Goal: Transaction & Acquisition: Purchase product/service

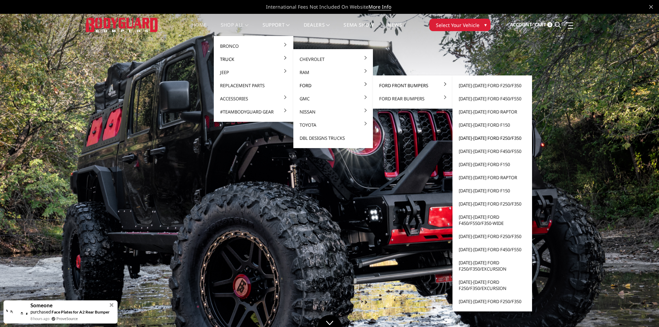
click at [490, 140] on link "[DATE]-[DATE] Ford F250/F350" at bounding box center [492, 137] width 74 height 13
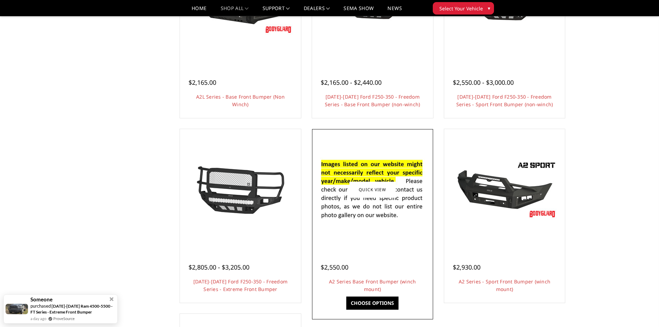
scroll to position [311, 0]
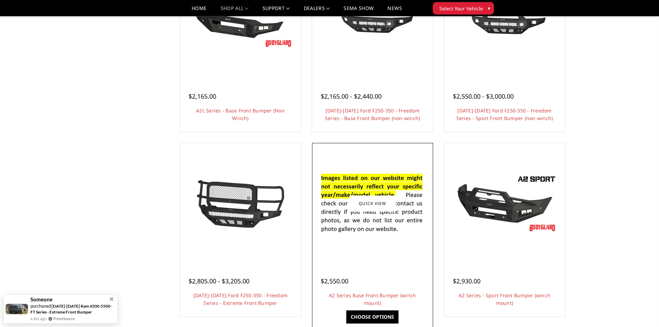
click at [362, 257] on div at bounding box center [373, 204] width 118 height 118
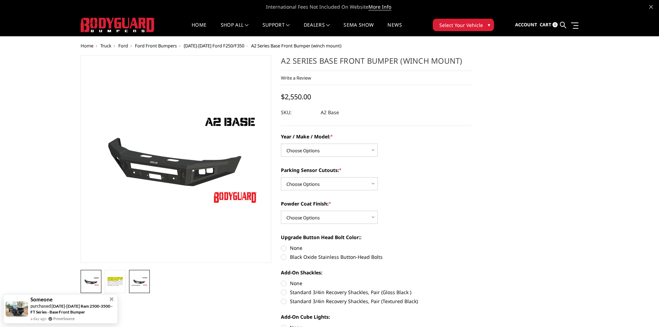
click at [140, 280] on img at bounding box center [139, 281] width 17 height 9
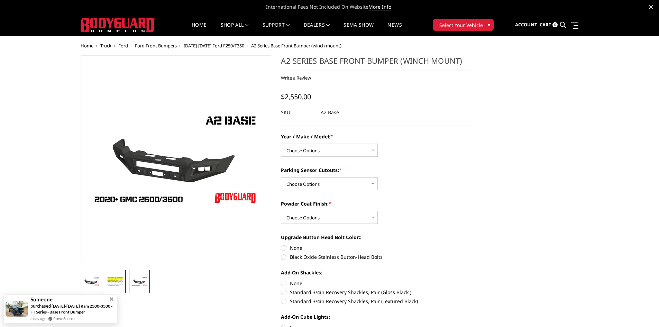
click at [109, 277] on img at bounding box center [115, 281] width 17 height 11
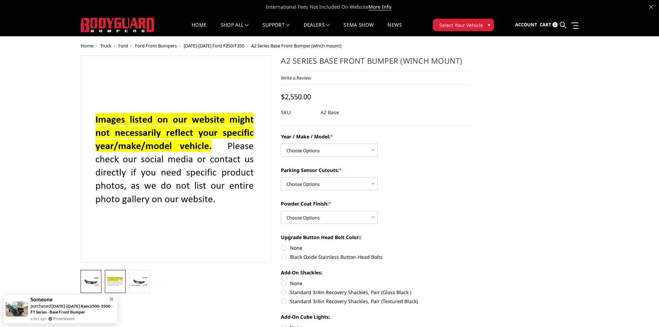
click at [97, 278] on img at bounding box center [91, 281] width 17 height 9
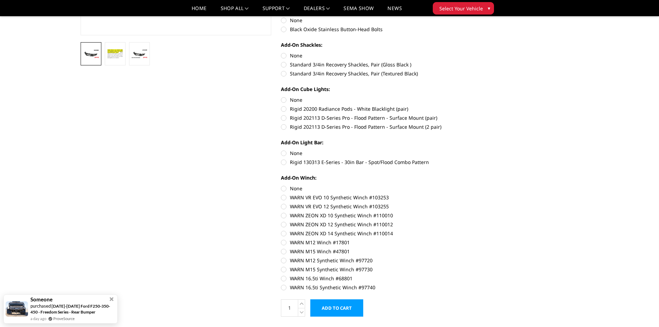
scroll to position [207, 0]
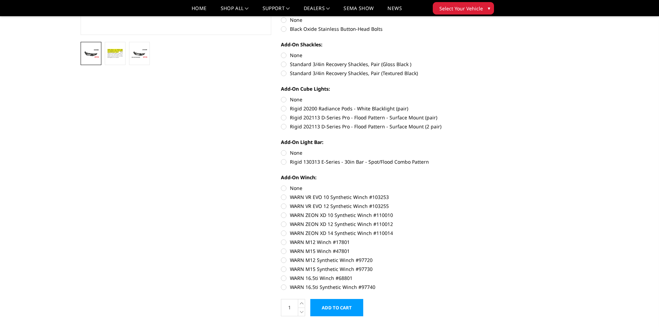
click at [303, 208] on label "WARN VR EVO 12 Synthetic Winch #103255" at bounding box center [376, 205] width 191 height 7
click at [472, 194] on input "WARN VR EVO 12 Synthetic Winch #103255" at bounding box center [472, 193] width 0 height 0
radio input "true"
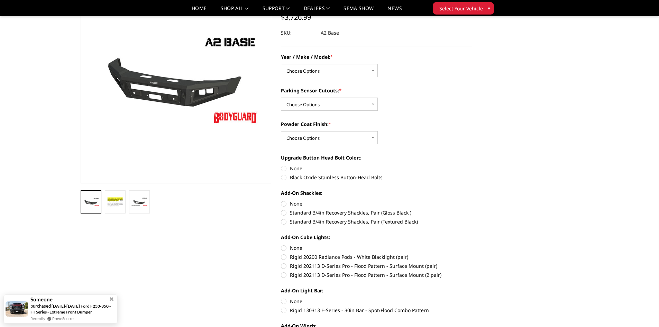
scroll to position [0, 0]
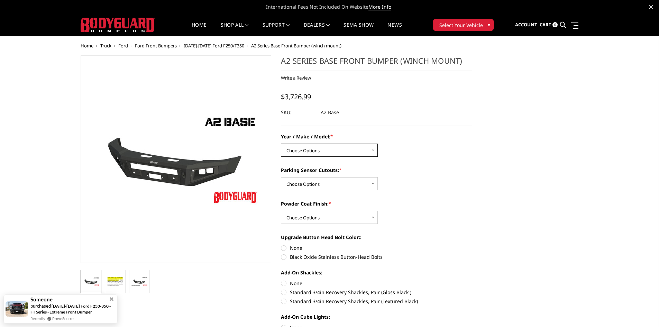
click at [321, 148] on select "Choose Options Chevrolet 20-23 2500 / 3500 Ford 17-22 F250 / F350 Ford 17-22 F4…" at bounding box center [329, 149] width 97 height 13
select select "826"
click at [281, 143] on select "Choose Options Chevrolet 20-23 2500 / 3500 Ford 17-22 F250 / F350 Ford 17-22 F4…" at bounding box center [329, 149] width 97 height 13
click at [338, 180] on select "Choose Options Yes - I have front parking sensors No - I do NOT have parking se…" at bounding box center [329, 183] width 97 height 13
select select "541"
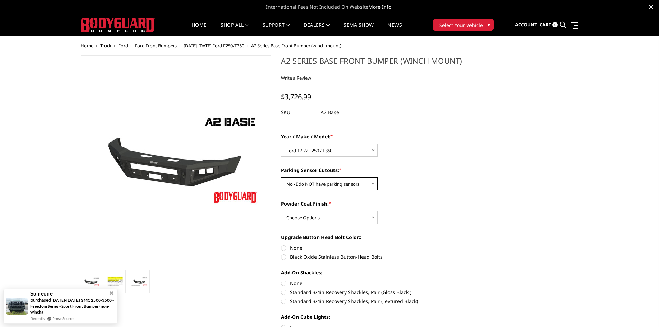
click at [281, 177] on select "Choose Options Yes - I have front parking sensors No - I do NOT have parking se…" at bounding box center [329, 183] width 97 height 13
click at [329, 219] on select "Choose Options Bare metal (included) Texture Black Powder Coat" at bounding box center [329, 217] width 97 height 13
select select "520"
click at [281, 211] on select "Choose Options Bare metal (included) Texture Black Powder Coat" at bounding box center [329, 217] width 97 height 13
click at [336, 259] on label "Black Oxide Stainless Button-Head Bolts" at bounding box center [376, 256] width 191 height 7
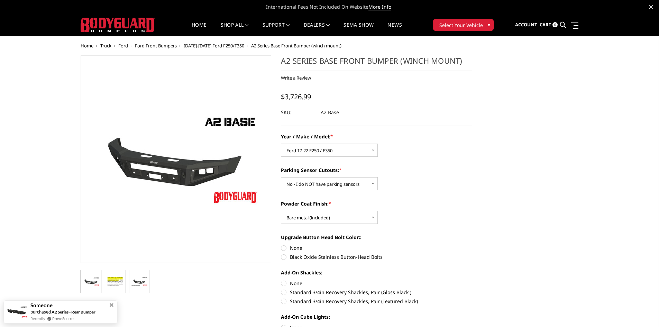
click at [472, 244] on input "Black Oxide Stainless Button-Head Bolts" at bounding box center [472, 244] width 0 height 0
radio input "true"
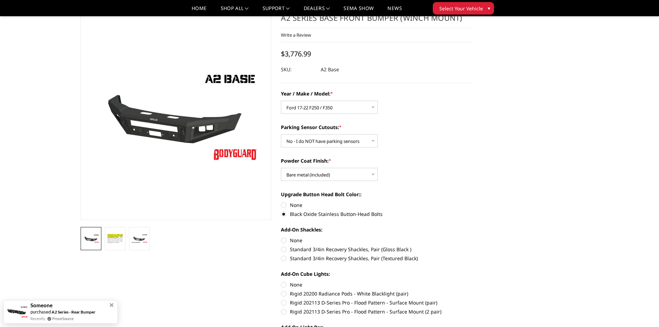
scroll to position [35, 0]
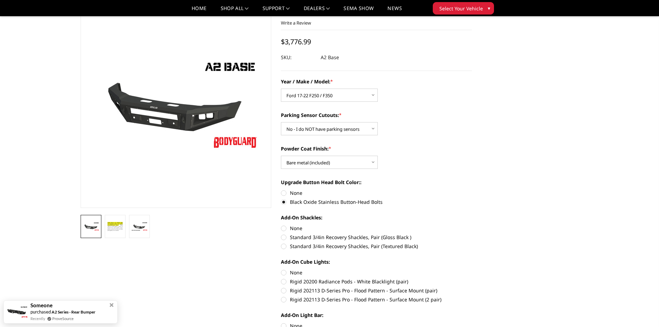
click at [285, 228] on label "None" at bounding box center [376, 227] width 191 height 7
click at [281, 225] on input "None" at bounding box center [281, 224] width 0 height 0
radio input "true"
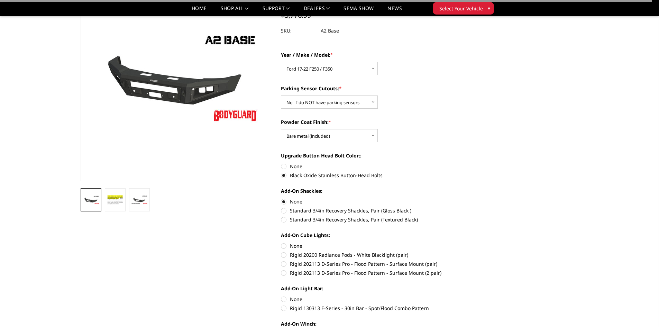
scroll to position [69, 0]
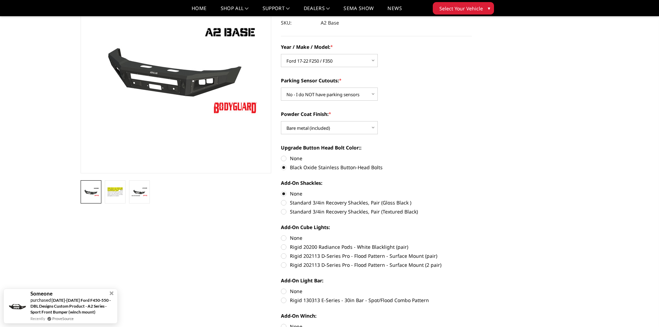
click at [281, 237] on label "None" at bounding box center [376, 237] width 191 height 7
click at [281, 234] on input "None" at bounding box center [281, 234] width 0 height 0
radio input "true"
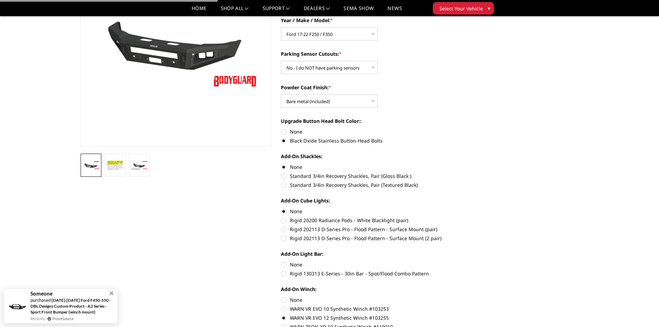
scroll to position [104, 0]
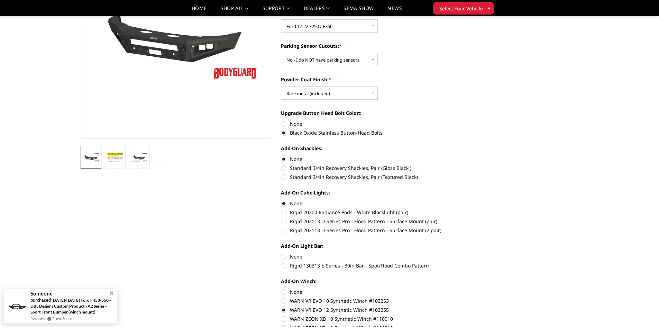
click at [285, 258] on label "None" at bounding box center [376, 256] width 191 height 7
click at [281, 253] on input "None" at bounding box center [281, 253] width 0 height 0
radio input "true"
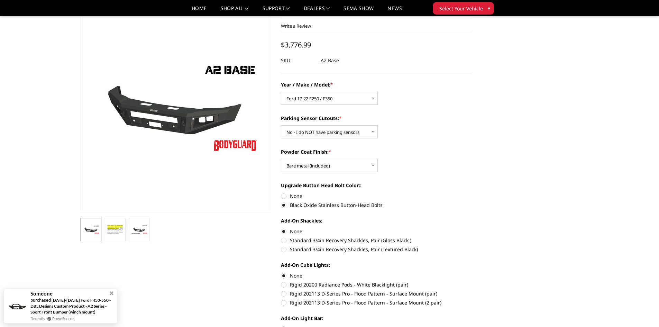
scroll to position [0, 0]
